Goal: Information Seeking & Learning: Learn about a topic

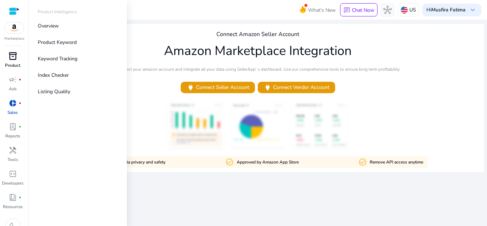
click at [11, 66] on p "Product" at bounding box center [12, 65] width 15 height 6
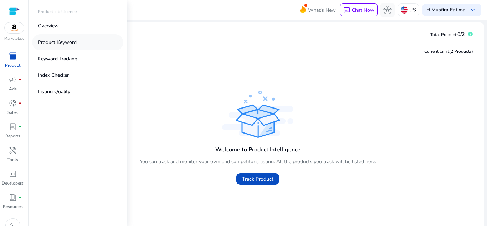
click at [44, 40] on p "Product Keyword" at bounding box center [57, 42] width 39 height 7
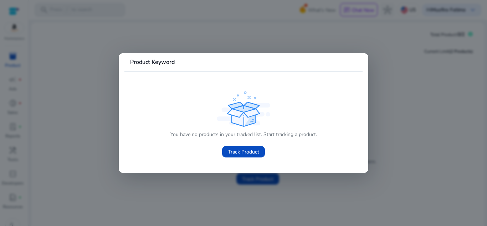
click at [44, 40] on div at bounding box center [243, 113] width 487 height 226
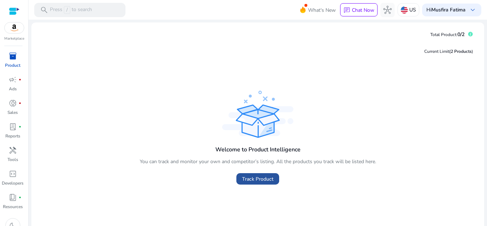
click at [264, 183] on span at bounding box center [257, 178] width 43 height 17
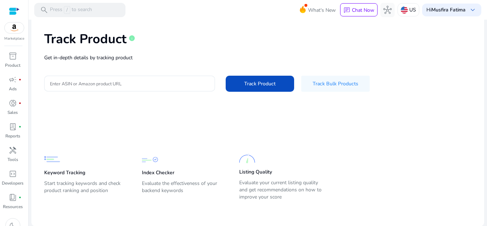
scroll to position [32, 0]
click at [77, 126] on app-static-section-before-action "Keyword Tracking Start tracking keywords and check product ranking and position…" at bounding box center [252, 162] width 417 height 79
click at [58, 176] on div "Keyword Tracking Start tracking keywords and check product ranking and position" at bounding box center [85, 176] width 83 height 51
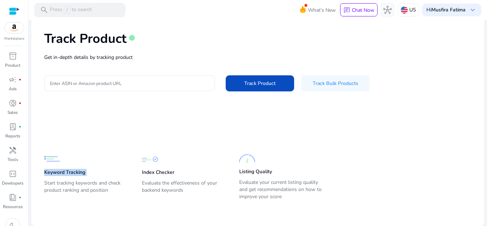
click at [58, 176] on div "Keyword Tracking Start tracking keywords and check product ranking and position" at bounding box center [85, 176] width 83 height 51
click at [63, 126] on app-static-section-before-action "Keyword Tracking Start tracking keywords and check product ranking and position…" at bounding box center [252, 162] width 417 height 79
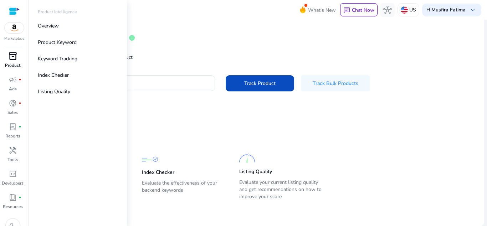
click at [12, 57] on span "inventory_2" at bounding box center [13, 56] width 9 height 9
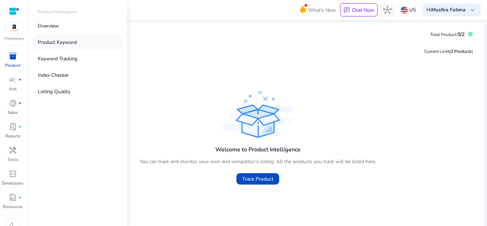
click at [43, 45] on p "Product Keyword" at bounding box center [57, 42] width 39 height 7
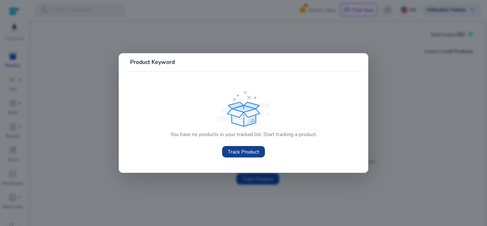
click at [222, 149] on span at bounding box center [243, 151] width 43 height 17
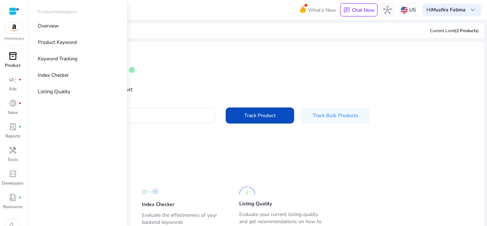
click at [9, 59] on span "inventory_2" at bounding box center [13, 56] width 9 height 9
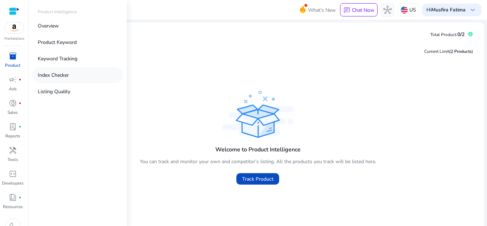
click at [40, 71] on link "Index Checker" at bounding box center [77, 75] width 91 height 16
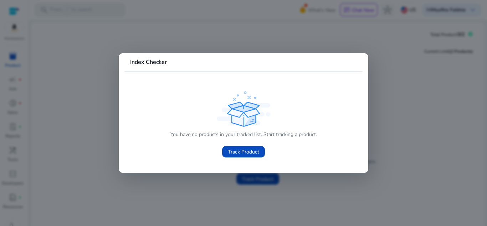
click at [219, 151] on div "You have no products in your tracked list. Start tracking a product. Track Prod…" at bounding box center [244, 143] width 147 height 31
click at [228, 152] on span "Track Product" at bounding box center [243, 151] width 31 height 7
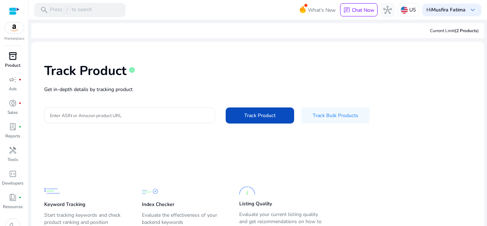
scroll to position [32, 0]
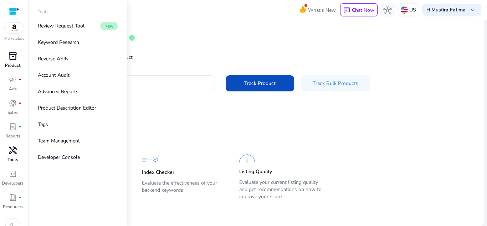
click at [17, 158] on p "Tools" at bounding box center [12, 159] width 11 height 6
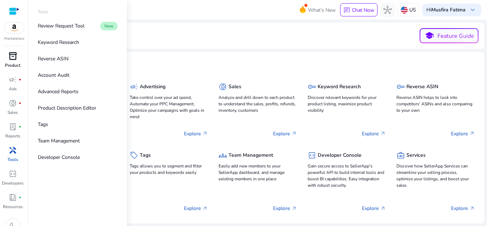
click at [17, 158] on p "Tools" at bounding box center [12, 159] width 11 height 6
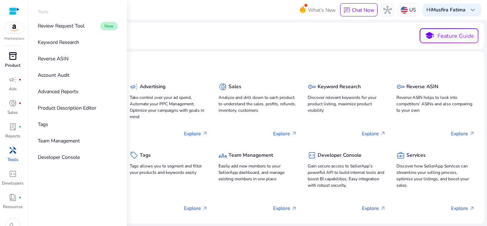
click at [17, 158] on p "Tools" at bounding box center [12, 159] width 11 height 6
click at [61, 39] on p "Keyword Research" at bounding box center [58, 42] width 41 height 7
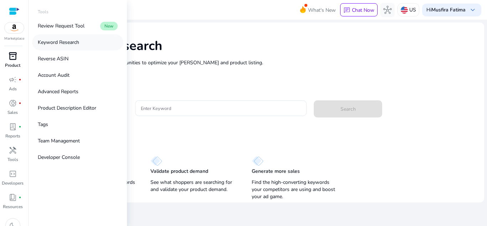
click at [61, 39] on p "Keyword Research" at bounding box center [58, 42] width 41 height 7
